Goal: Transaction & Acquisition: Purchase product/service

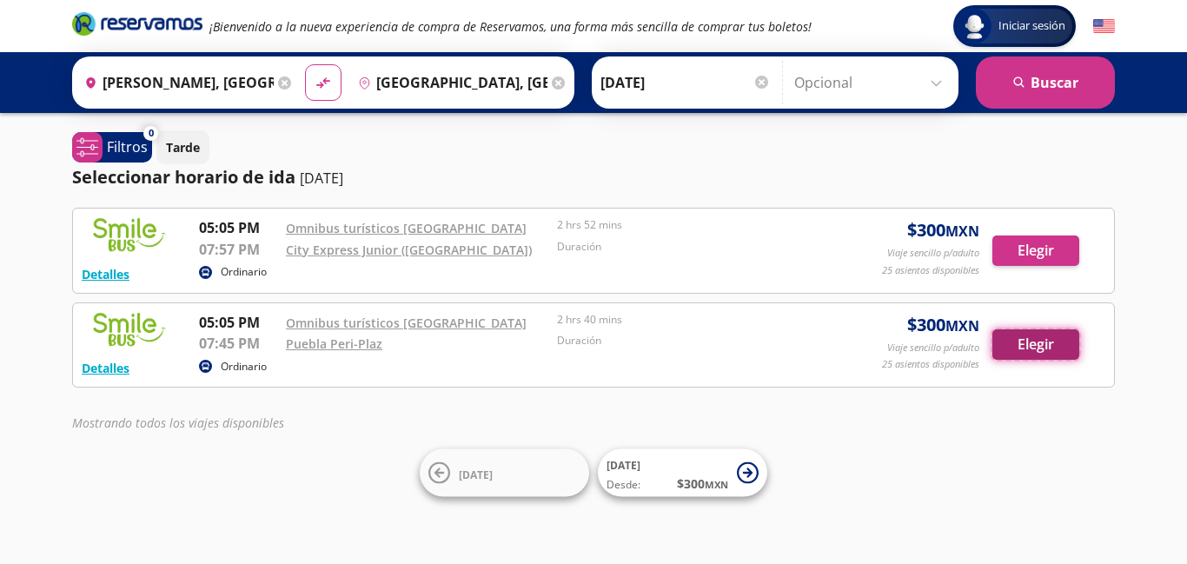
click at [1036, 342] on button "Elegir" at bounding box center [1036, 344] width 87 height 30
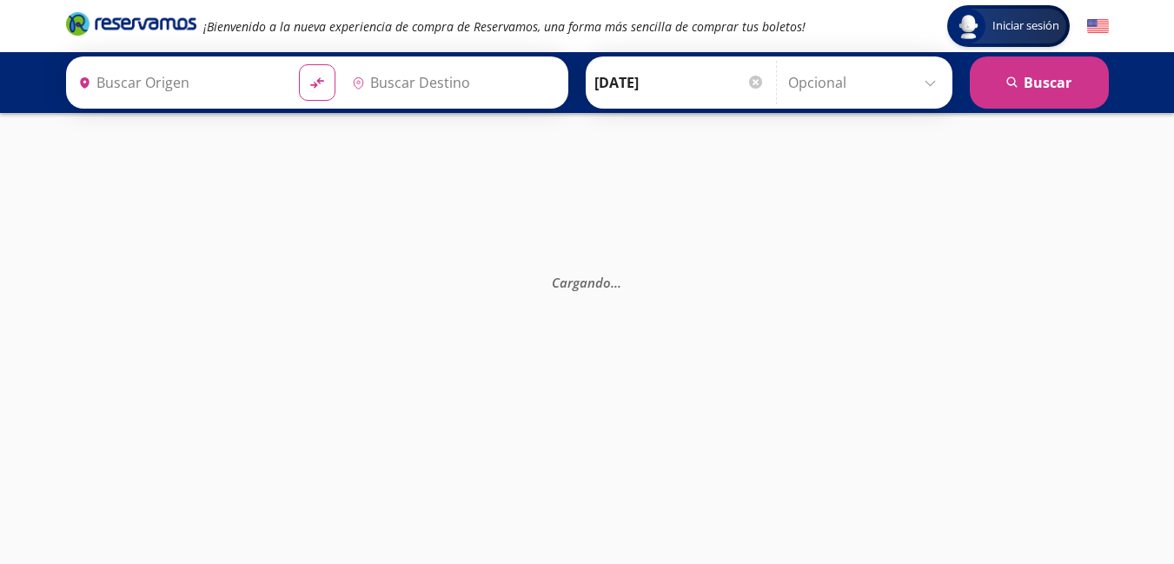
type input "[PERSON_NAME], [GEOGRAPHIC_DATA]"
type input "[GEOGRAPHIC_DATA], [GEOGRAPHIC_DATA]"
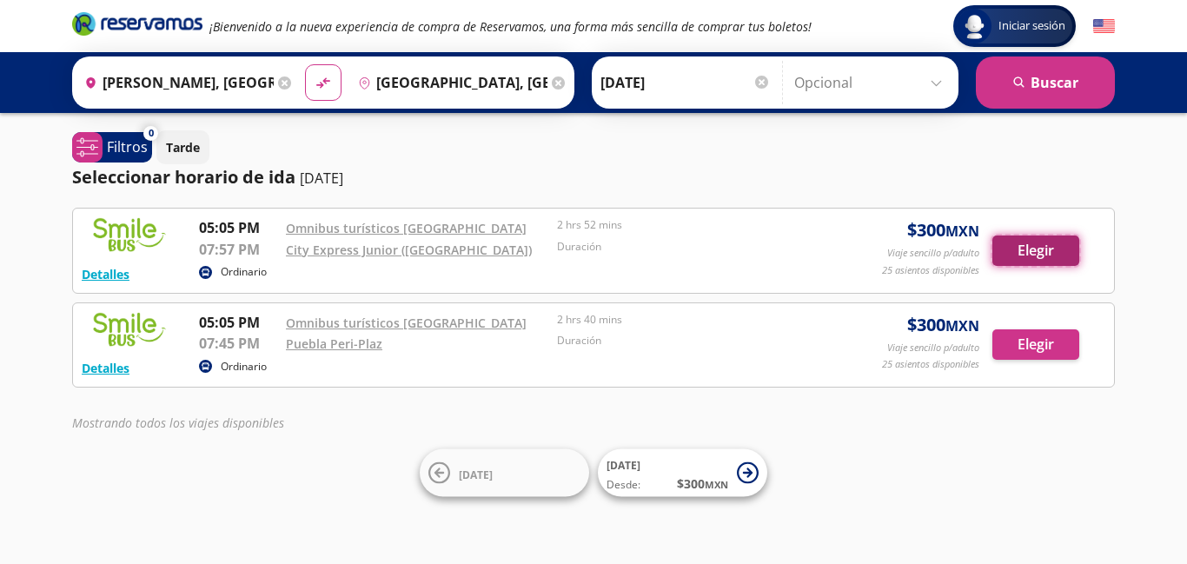
click at [1030, 242] on button "Elegir" at bounding box center [1036, 251] width 87 height 30
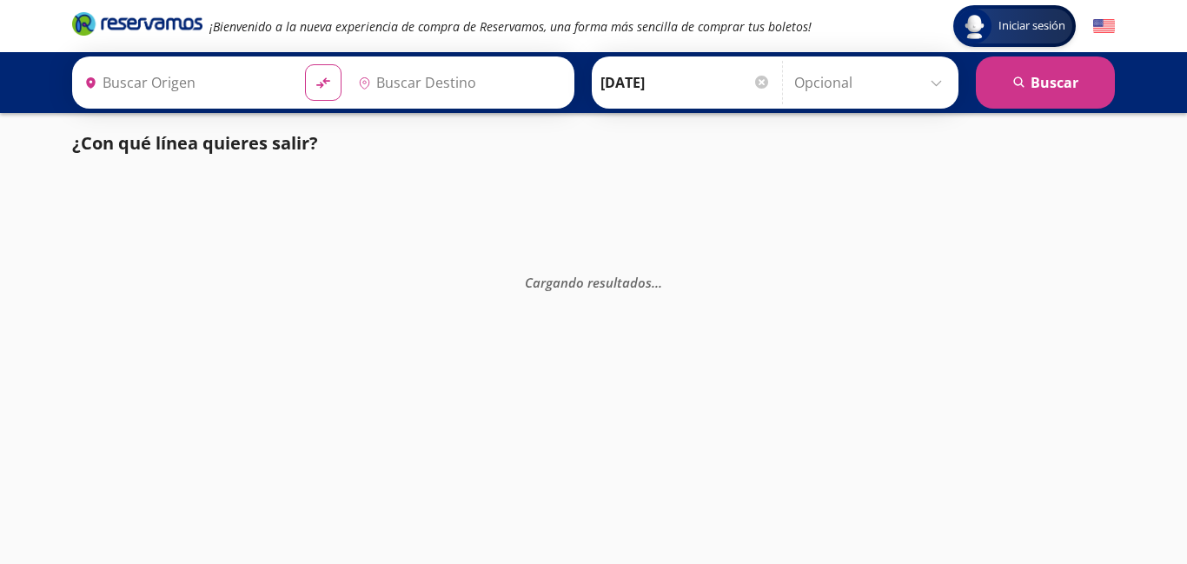
type input "[PERSON_NAME], [GEOGRAPHIC_DATA]"
type input "[GEOGRAPHIC_DATA], [GEOGRAPHIC_DATA]"
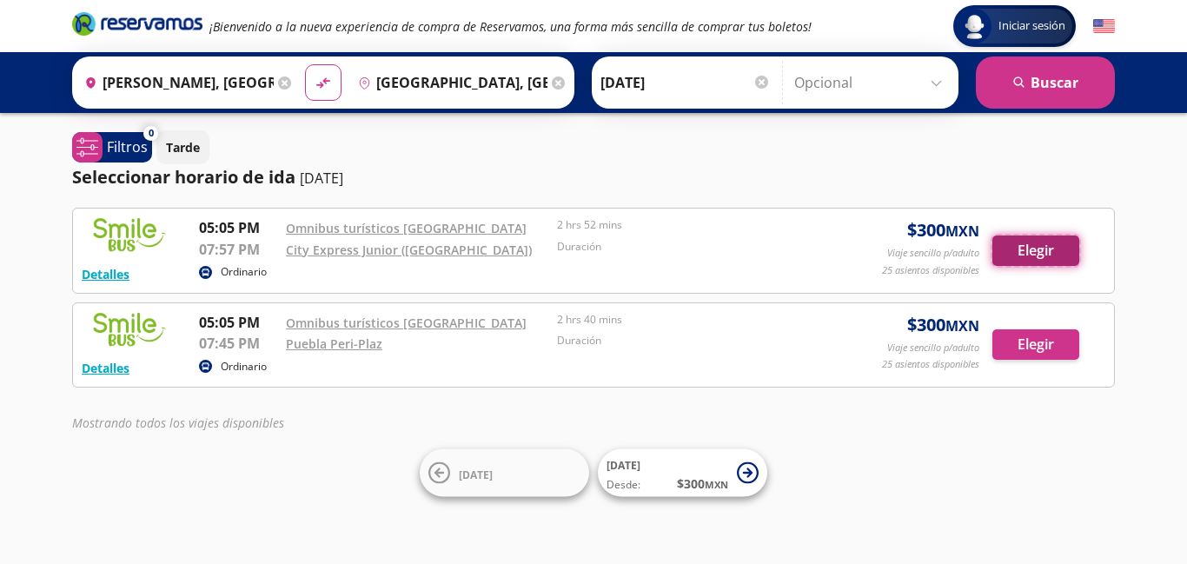
click at [1032, 254] on button "Elegir" at bounding box center [1036, 251] width 87 height 30
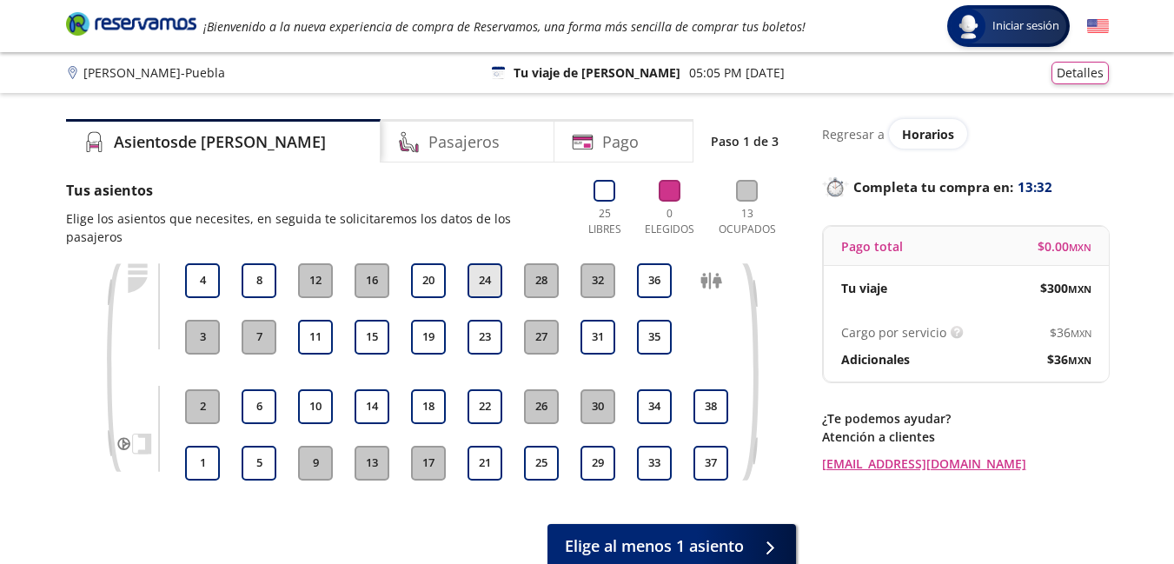
click at [487, 267] on button "24" at bounding box center [485, 280] width 35 height 35
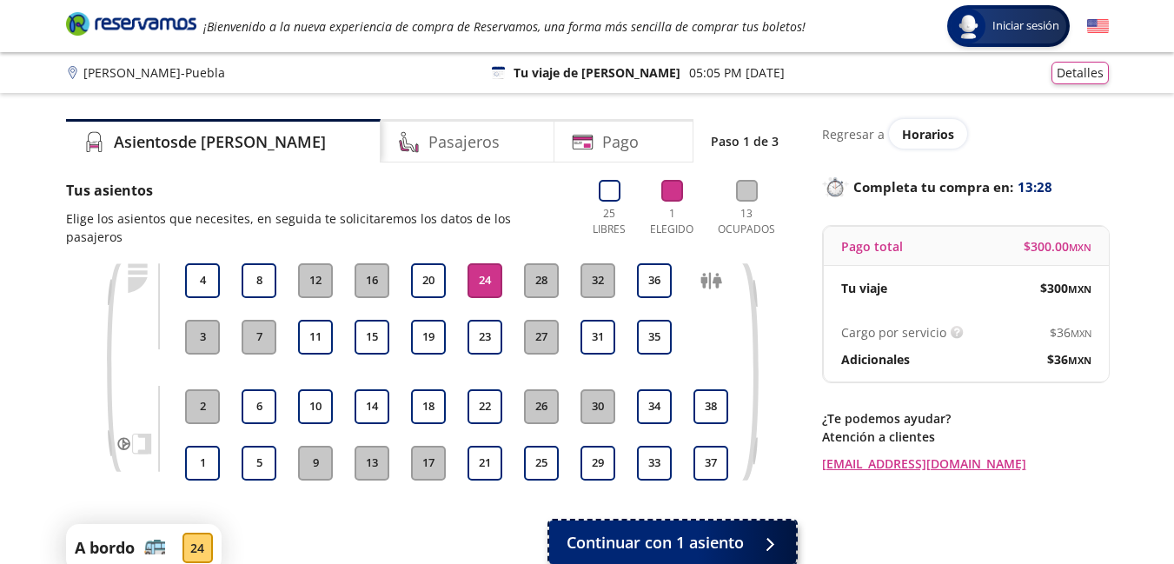
click at [698, 531] on span "Continuar con 1 asiento" at bounding box center [655, 542] width 177 height 23
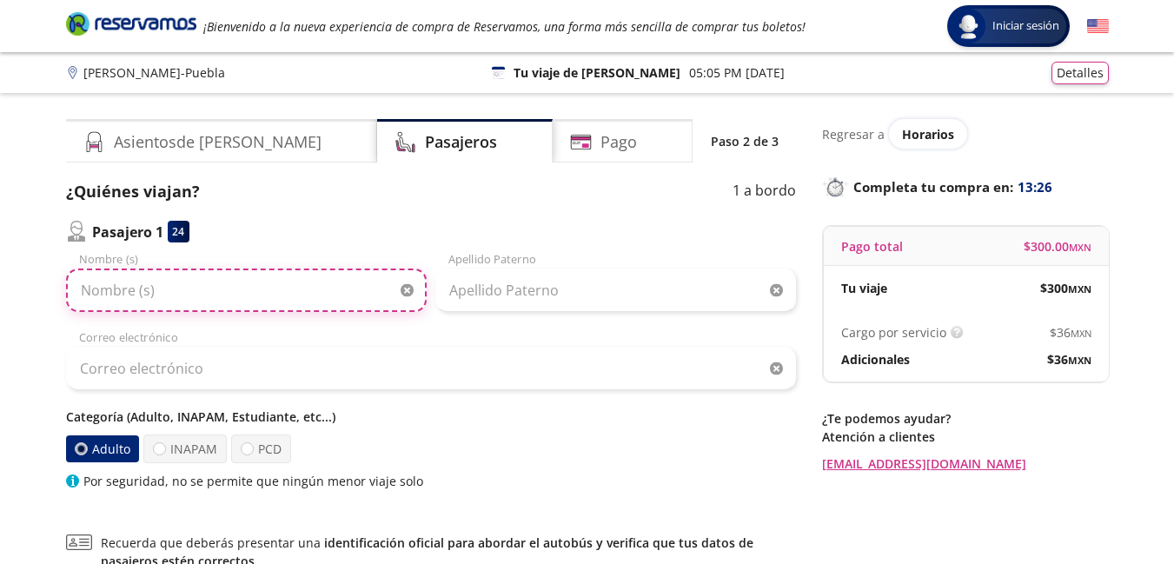
click at [224, 301] on input "Nombre (s)" at bounding box center [246, 290] width 361 height 43
type input "Issachar"
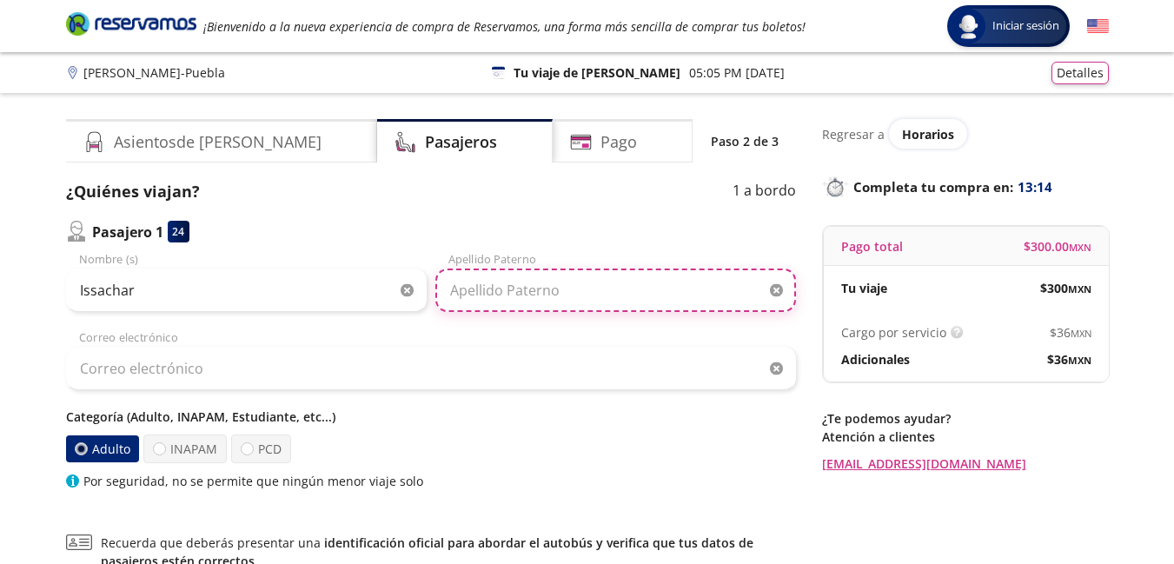
click at [525, 294] on input "Apellido Paterno" at bounding box center [615, 290] width 361 height 43
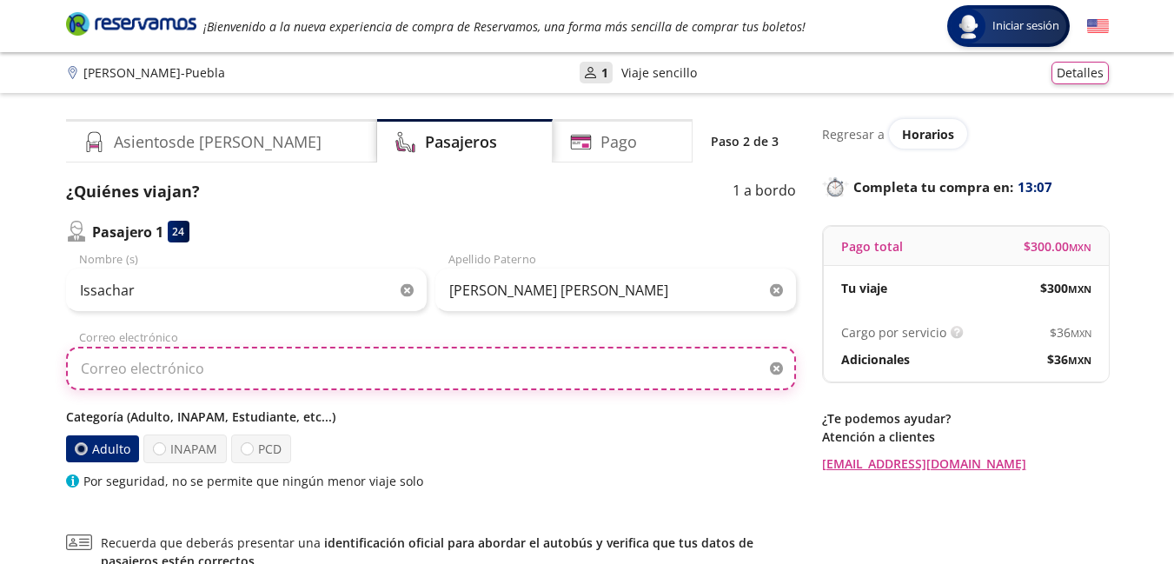
click at [328, 368] on input "Correo electrónico" at bounding box center [431, 368] width 730 height 43
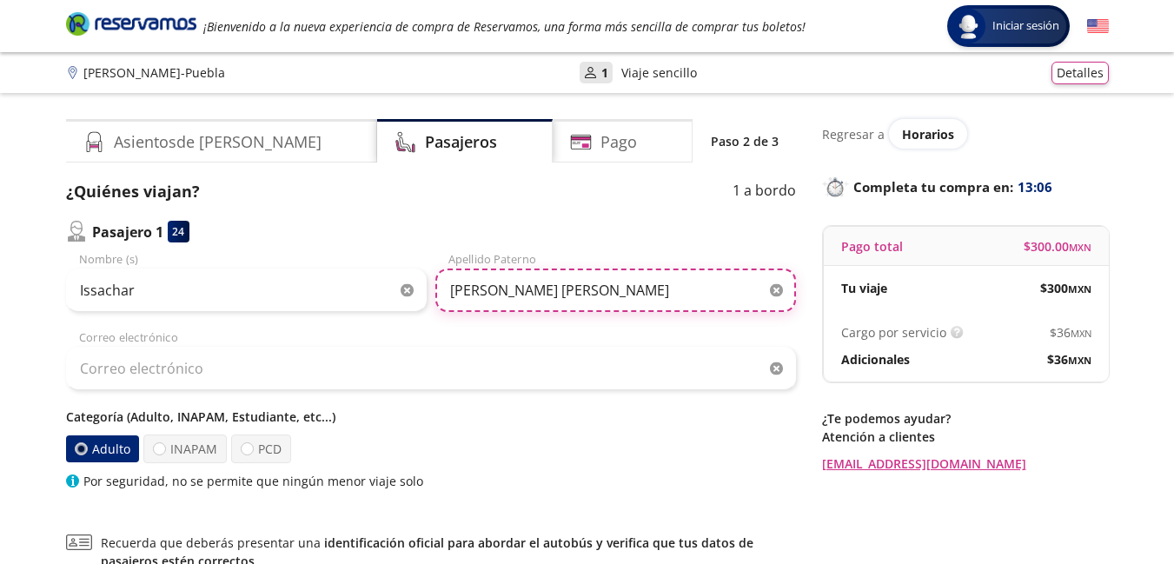
click at [493, 284] on input "[PERSON_NAME] [PERSON_NAME]" at bounding box center [615, 290] width 361 height 43
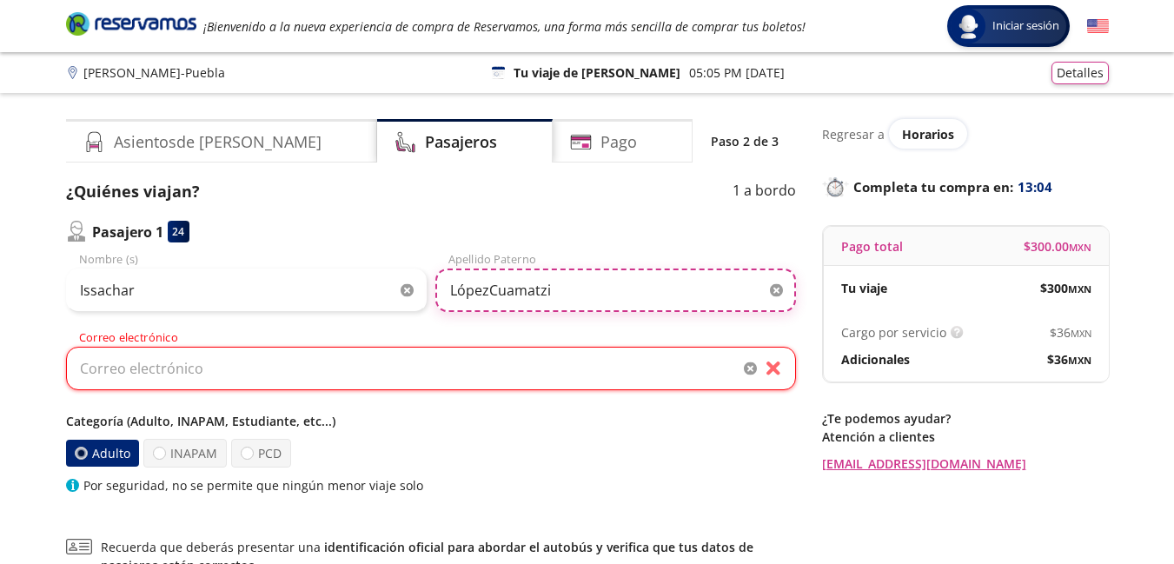
click at [491, 288] on input "LópezCuamatzi" at bounding box center [615, 290] width 361 height 43
type input "[PERSON_NAME] [PERSON_NAME]"
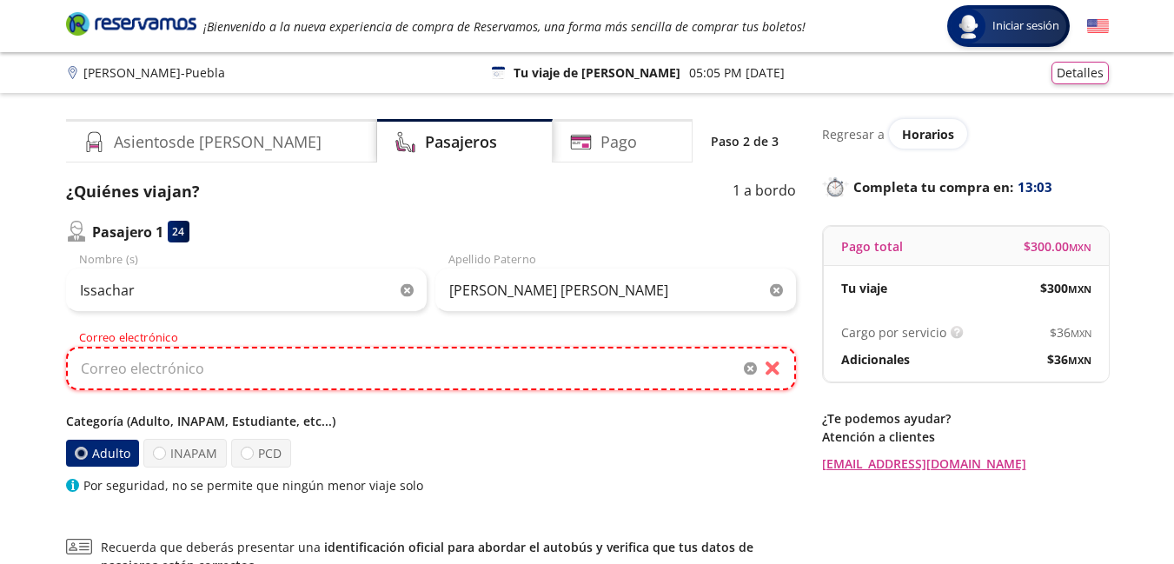
click at [132, 376] on input "Correo electrónico" at bounding box center [431, 368] width 730 height 43
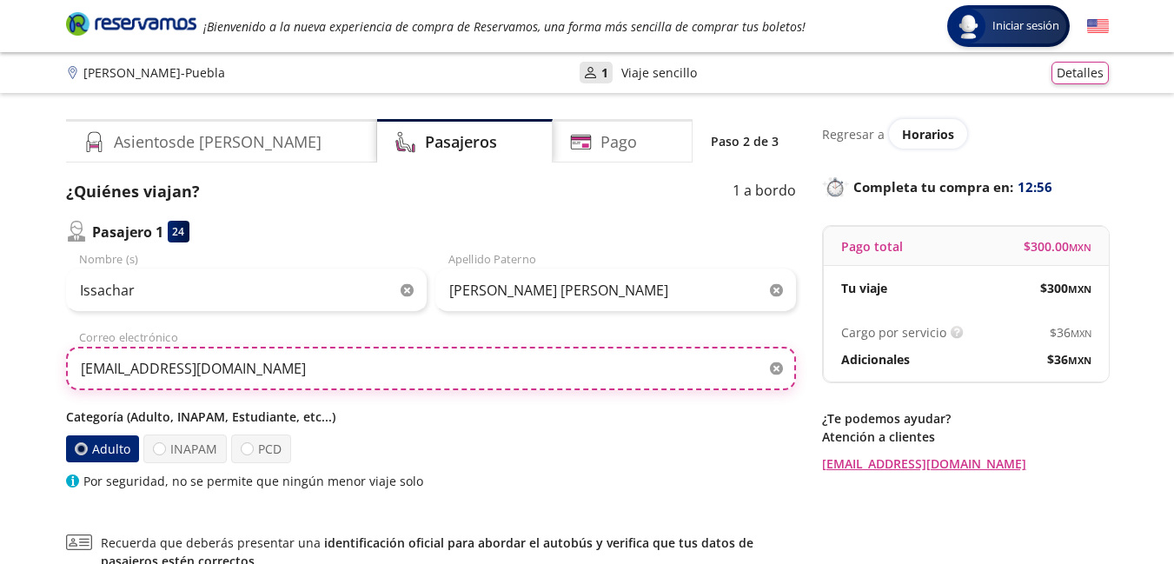
type input "[EMAIL_ADDRESS][DOMAIN_NAME]"
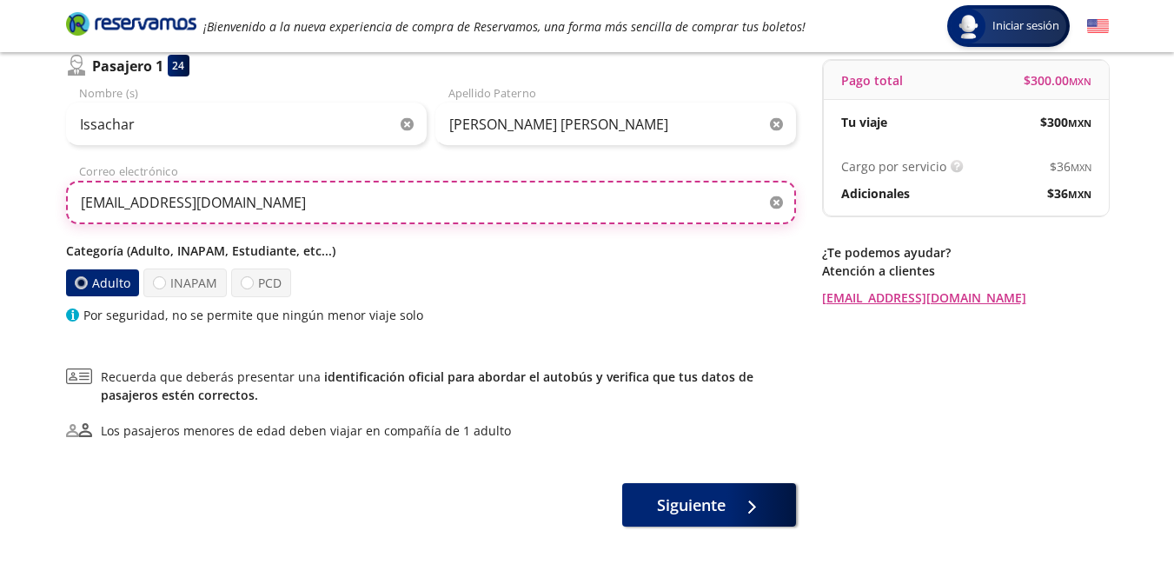
scroll to position [174, 0]
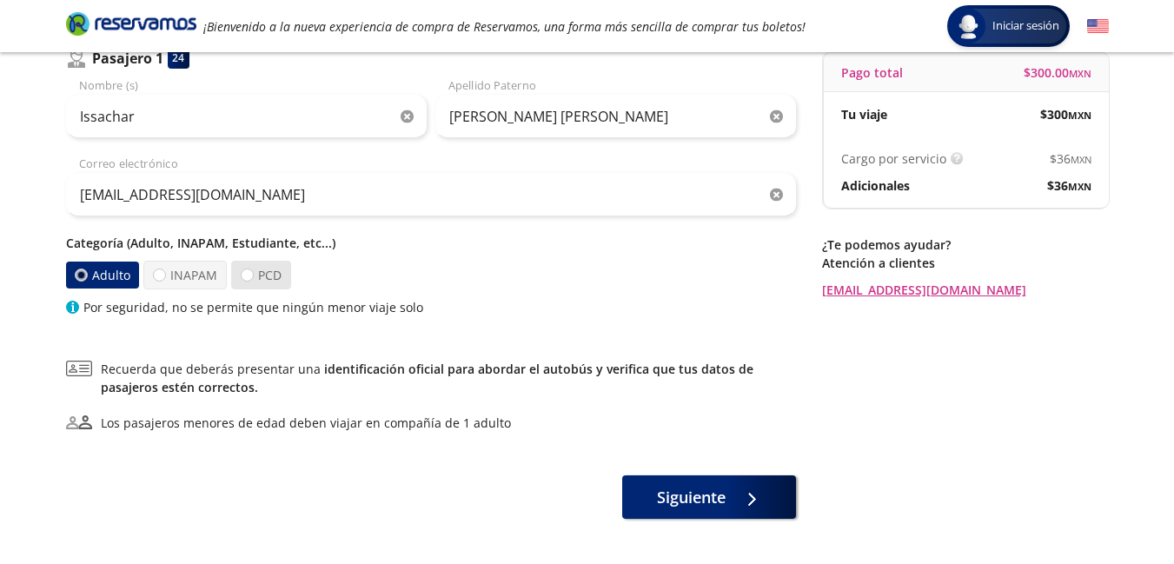
click at [258, 276] on label "PCD" at bounding box center [261, 275] width 60 height 29
click at [253, 276] on input "PCD" at bounding box center [247, 274] width 11 height 11
radio input "true"
click at [87, 274] on div at bounding box center [81, 275] width 13 height 13
click at [87, 274] on input "Adulto" at bounding box center [81, 274] width 11 height 11
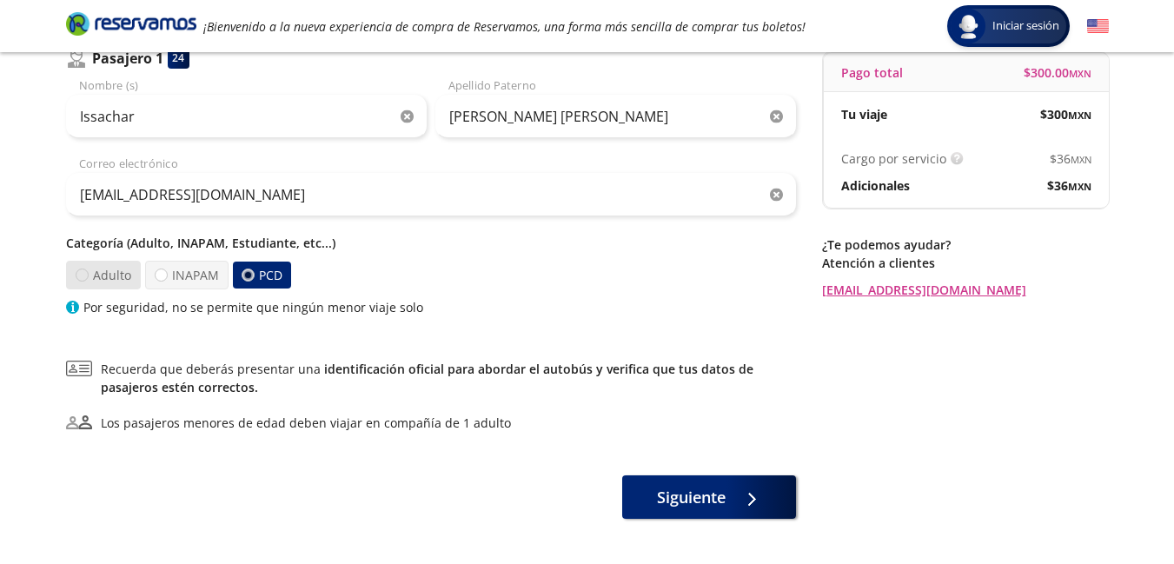
radio input "true"
radio input "false"
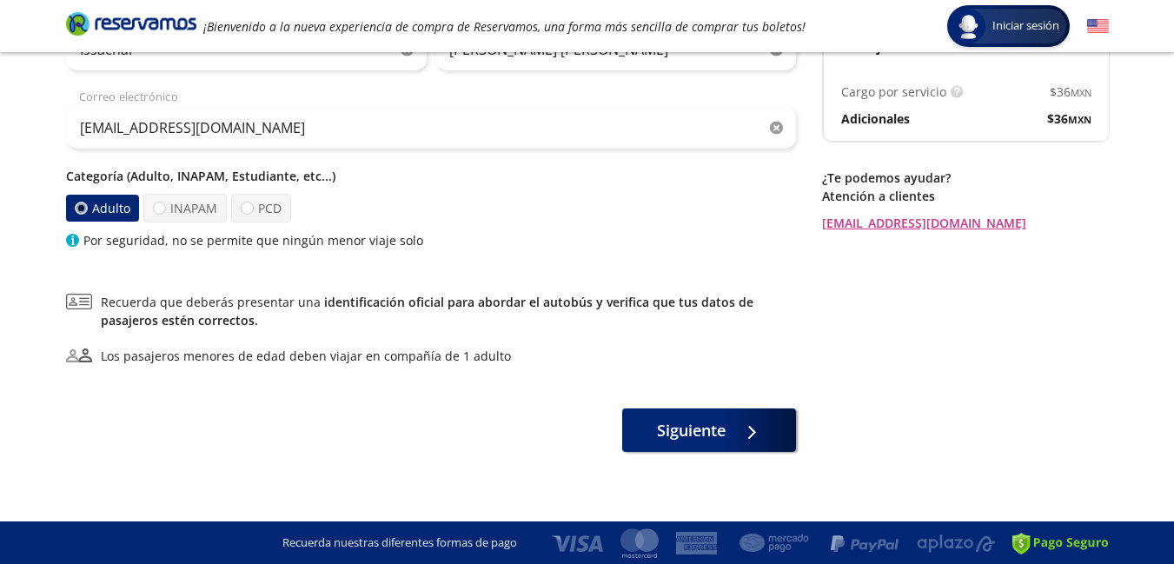
scroll to position [242, 0]
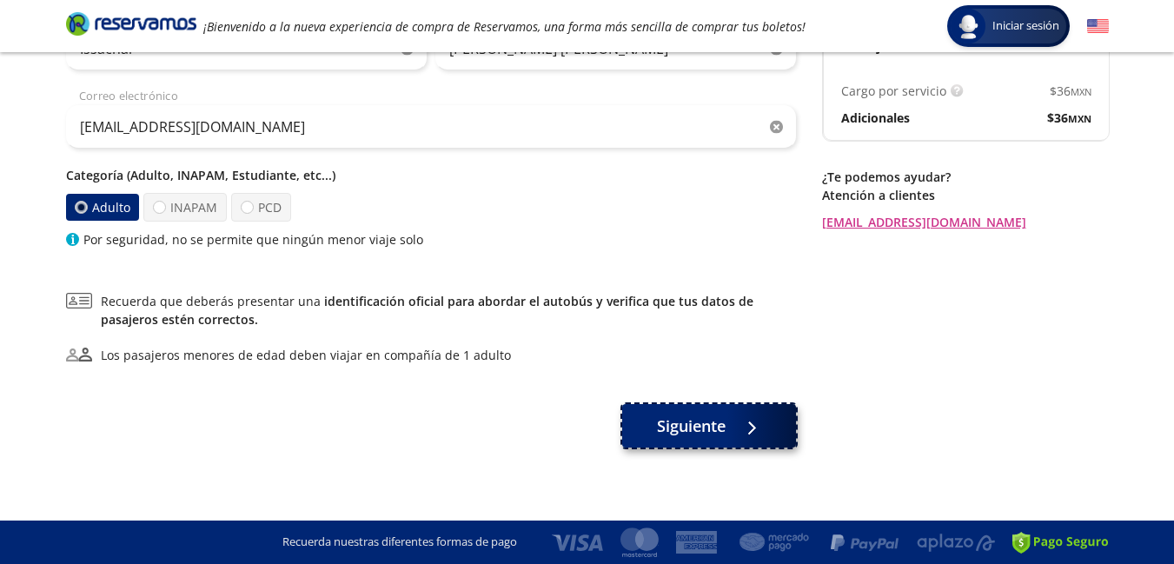
click at [701, 434] on span "Siguiente" at bounding box center [691, 426] width 69 height 23
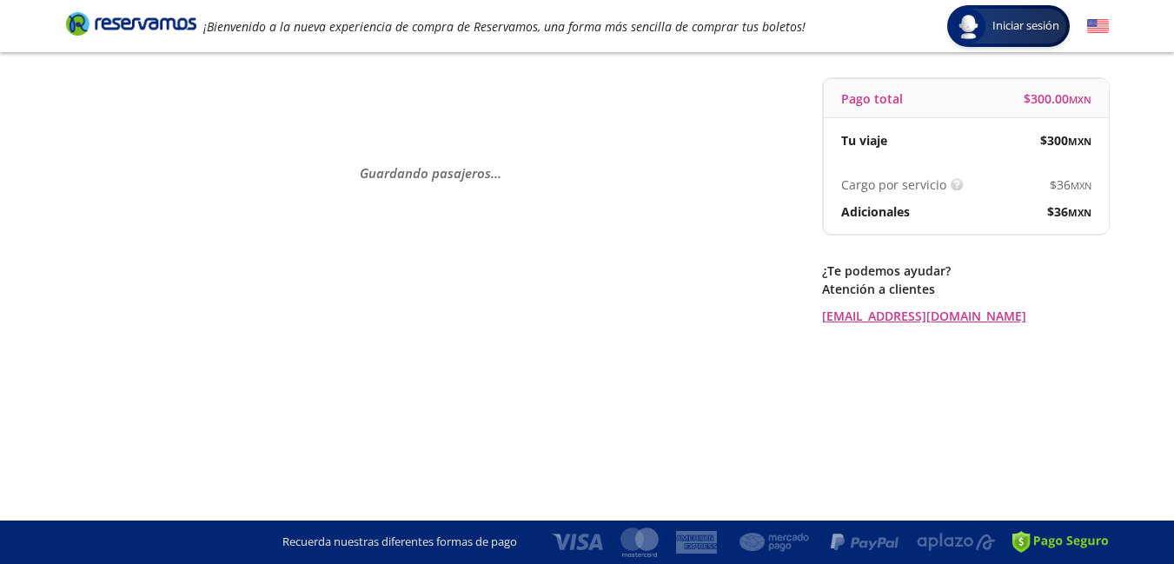
scroll to position [0, 0]
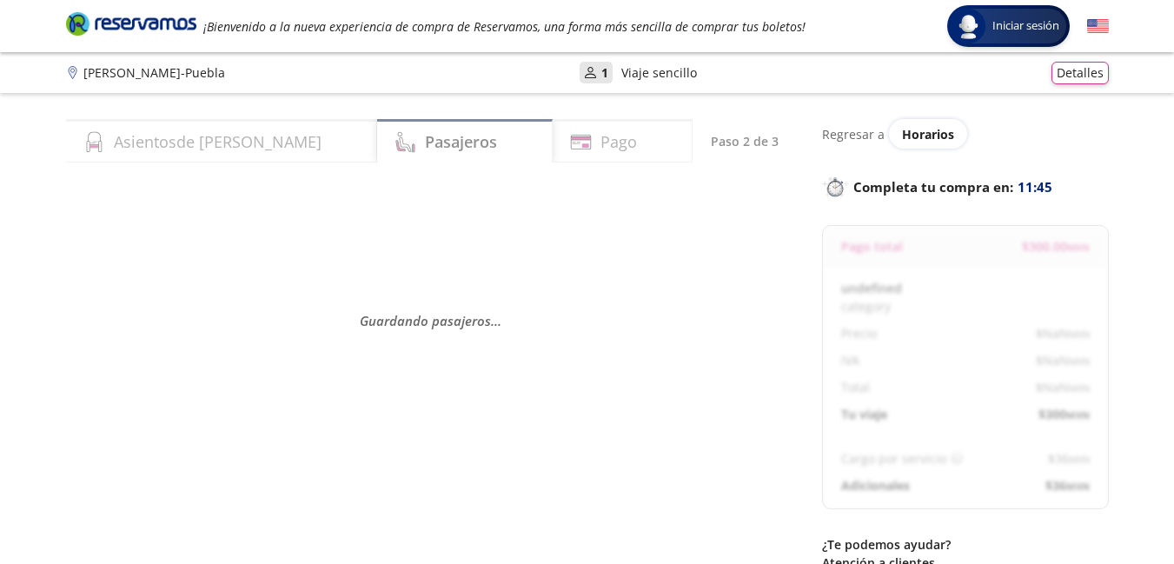
select select "MX"
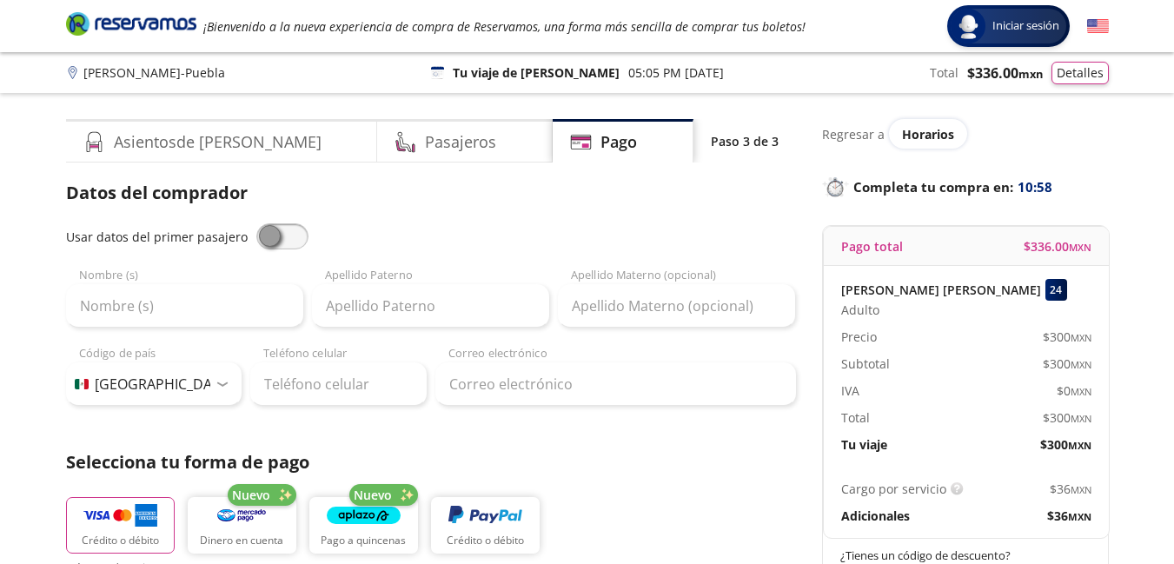
click at [282, 231] on span at bounding box center [282, 236] width 52 height 26
click at [256, 223] on input "checkbox" at bounding box center [256, 223] width 0 height 0
type input "Issachar"
type input "[PERSON_NAME] [PERSON_NAME]"
type input "[EMAIL_ADDRESS][DOMAIN_NAME]"
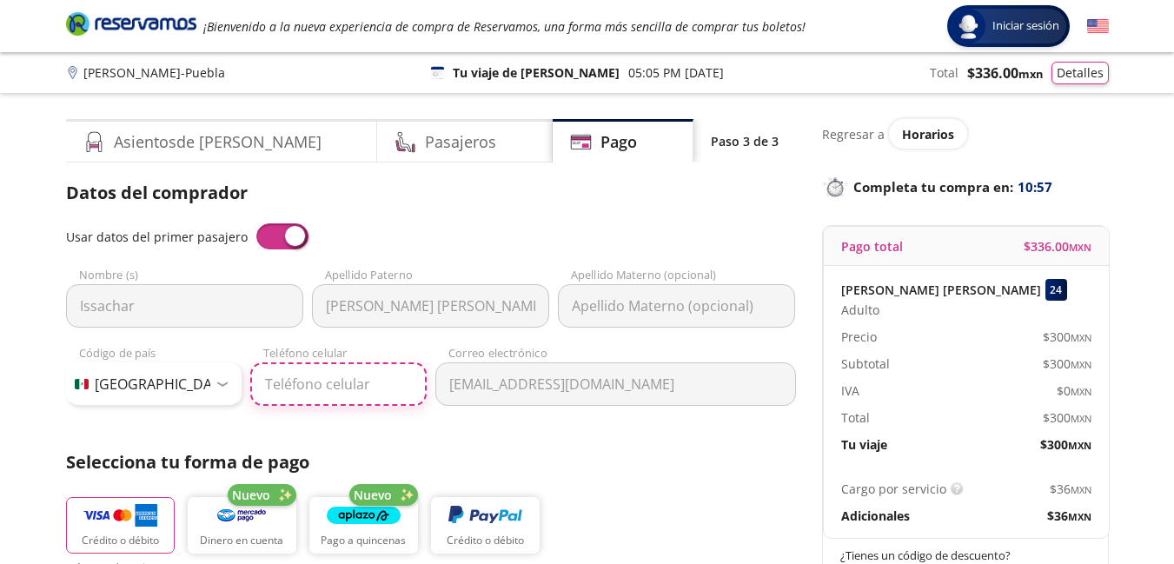
click at [324, 391] on input "Teléfono celular" at bounding box center [338, 383] width 176 height 43
type input "221 100 9987"
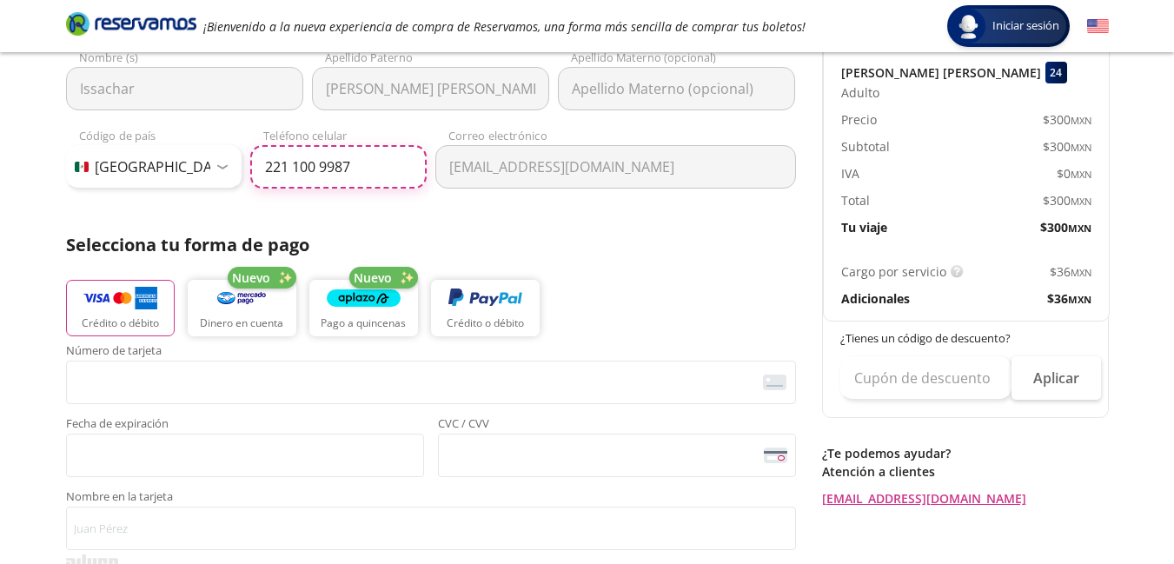
scroll to position [261, 0]
